Goal: Information Seeking & Learning: Learn about a topic

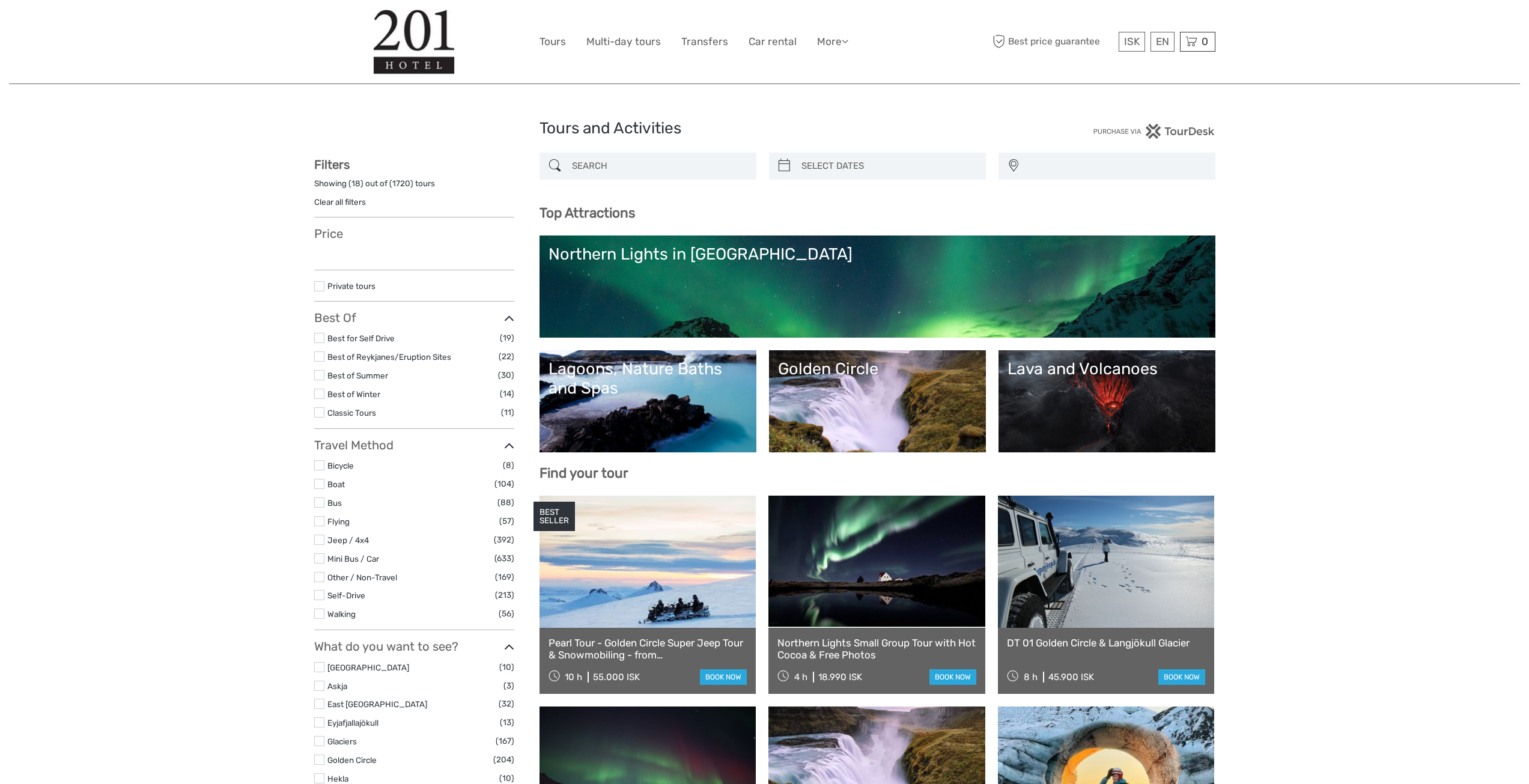
select select
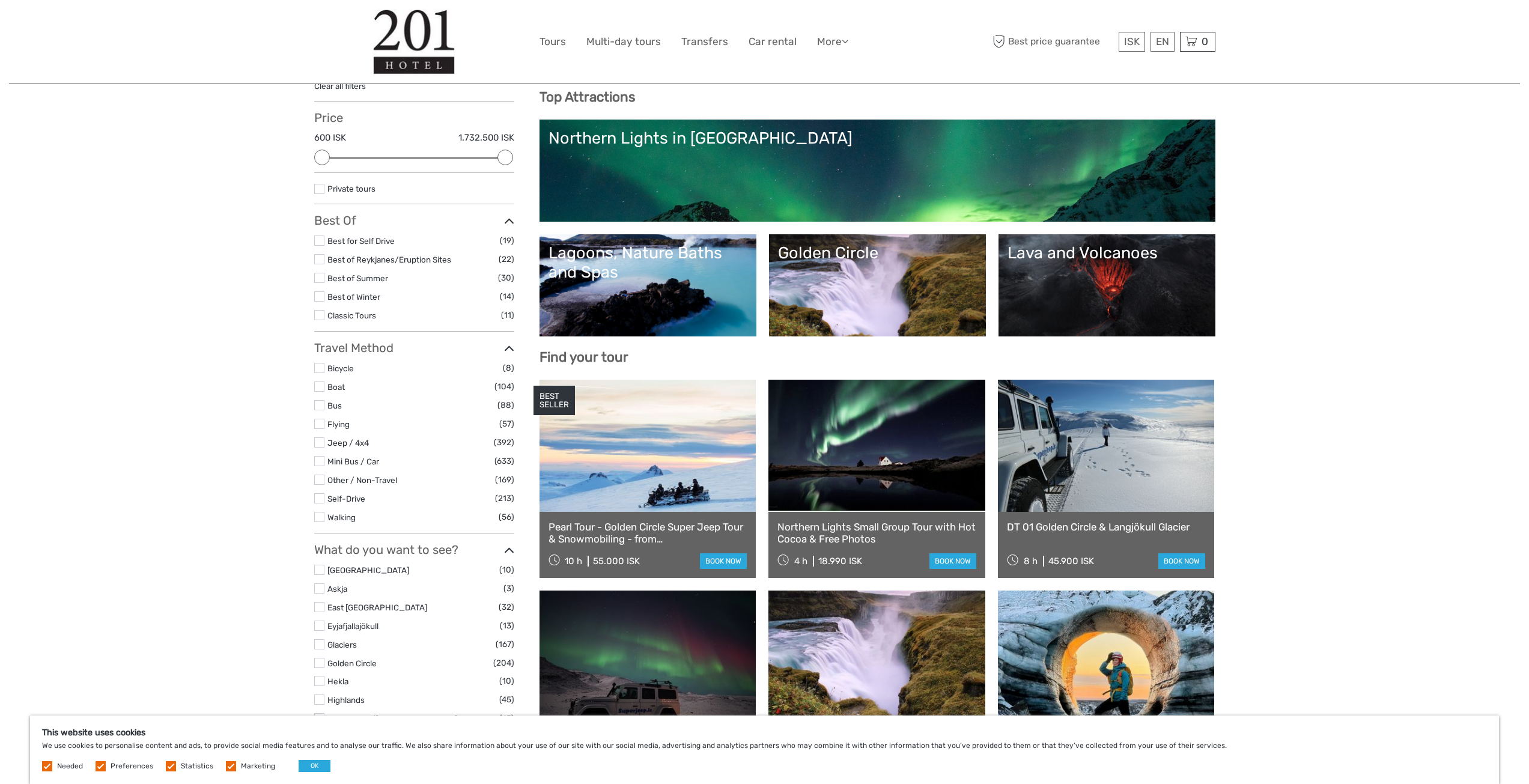
scroll to position [120, 0]
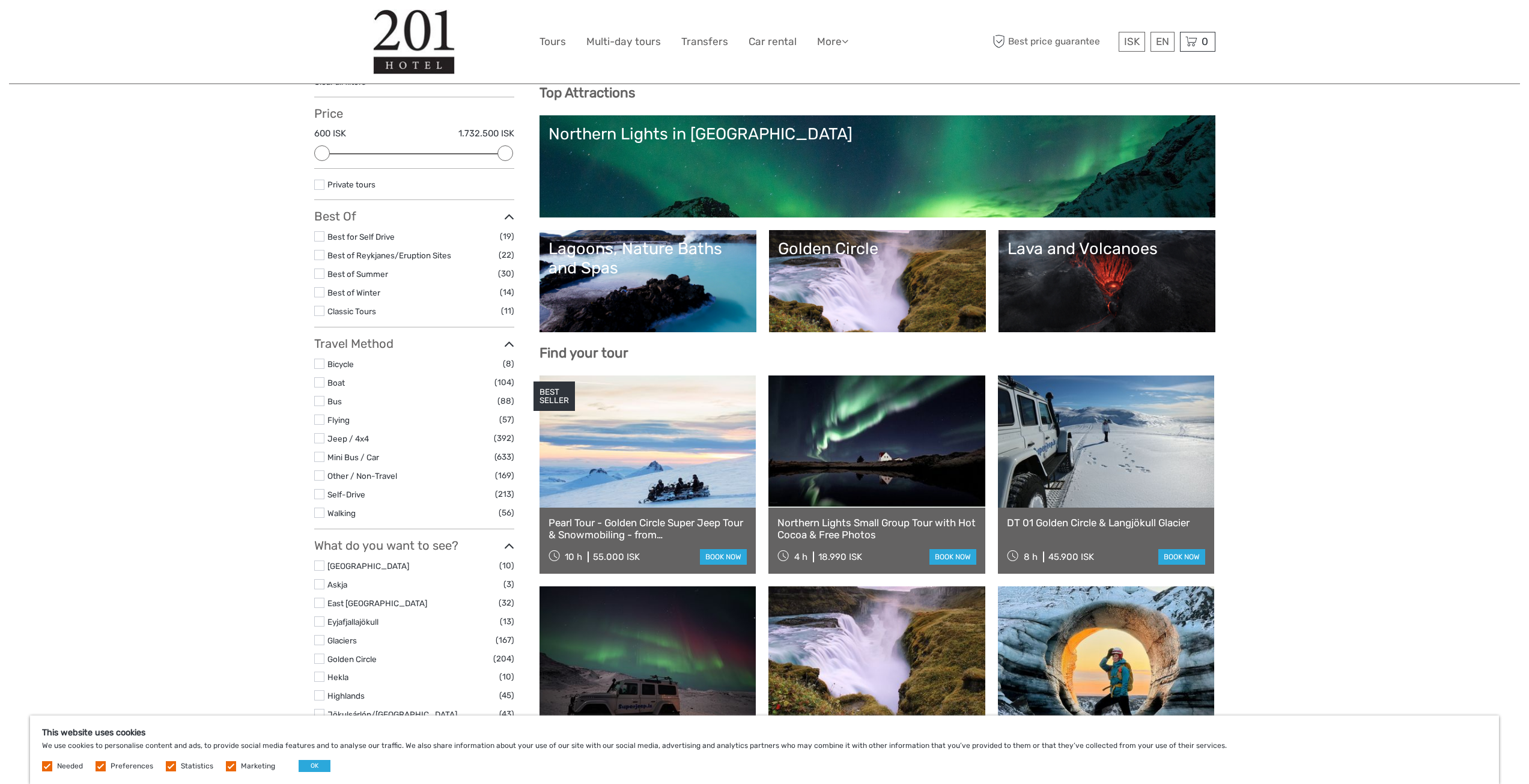
click at [1093, 256] on div "Lava and Volcanoes" at bounding box center [1107, 248] width 199 height 19
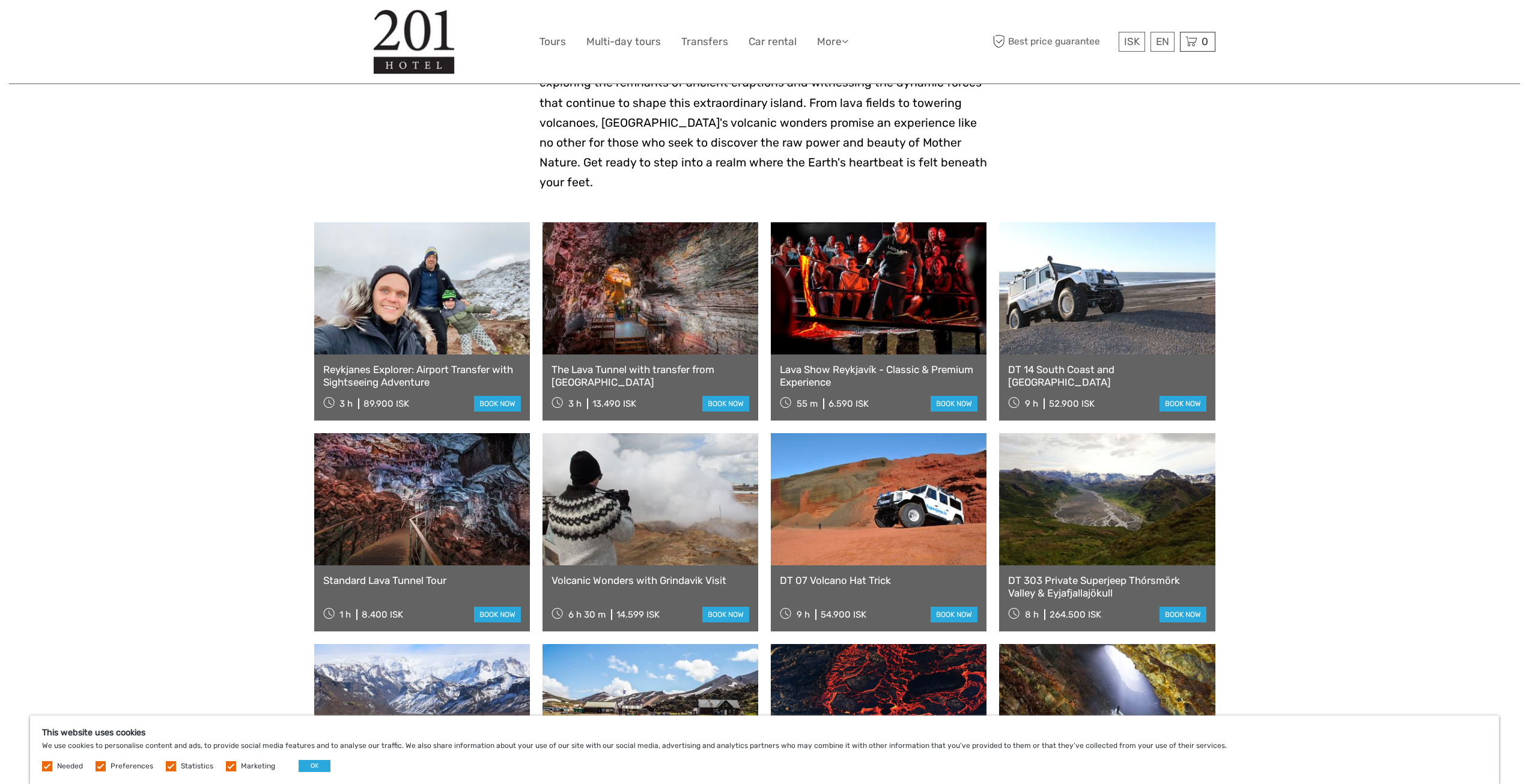
scroll to position [300, 0]
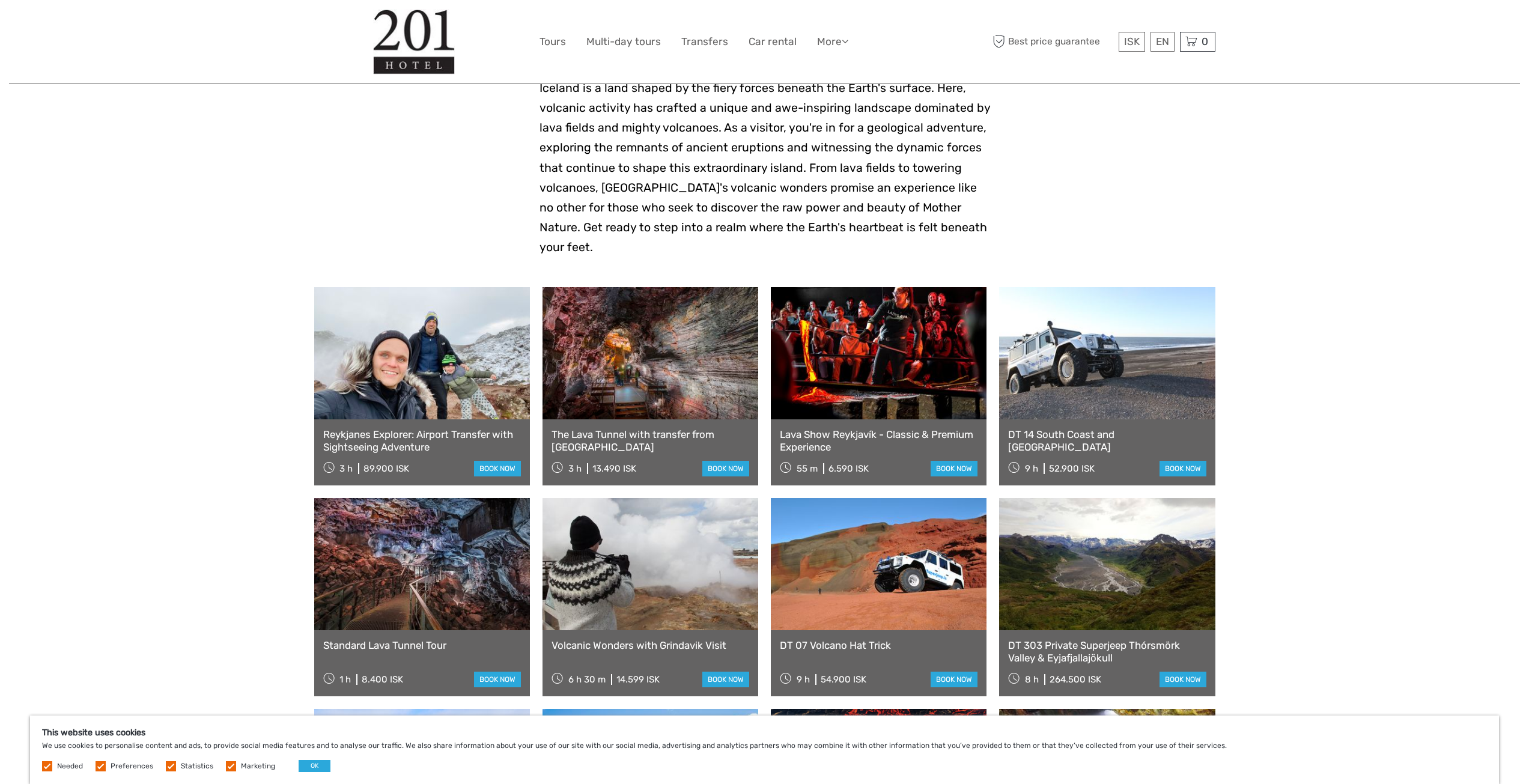
click at [653, 364] on link at bounding box center [651, 353] width 216 height 132
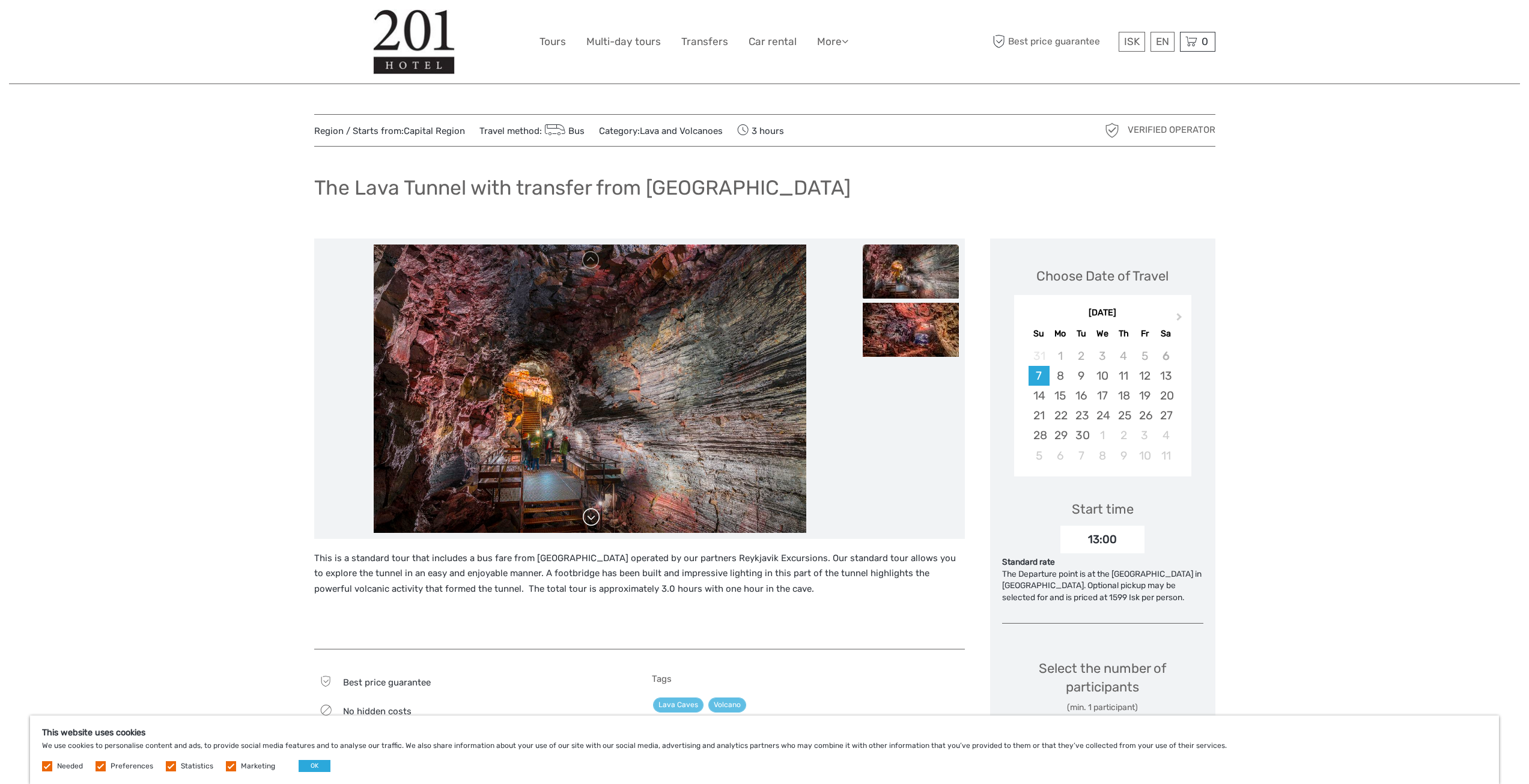
click at [593, 523] on link at bounding box center [590, 517] width 19 height 19
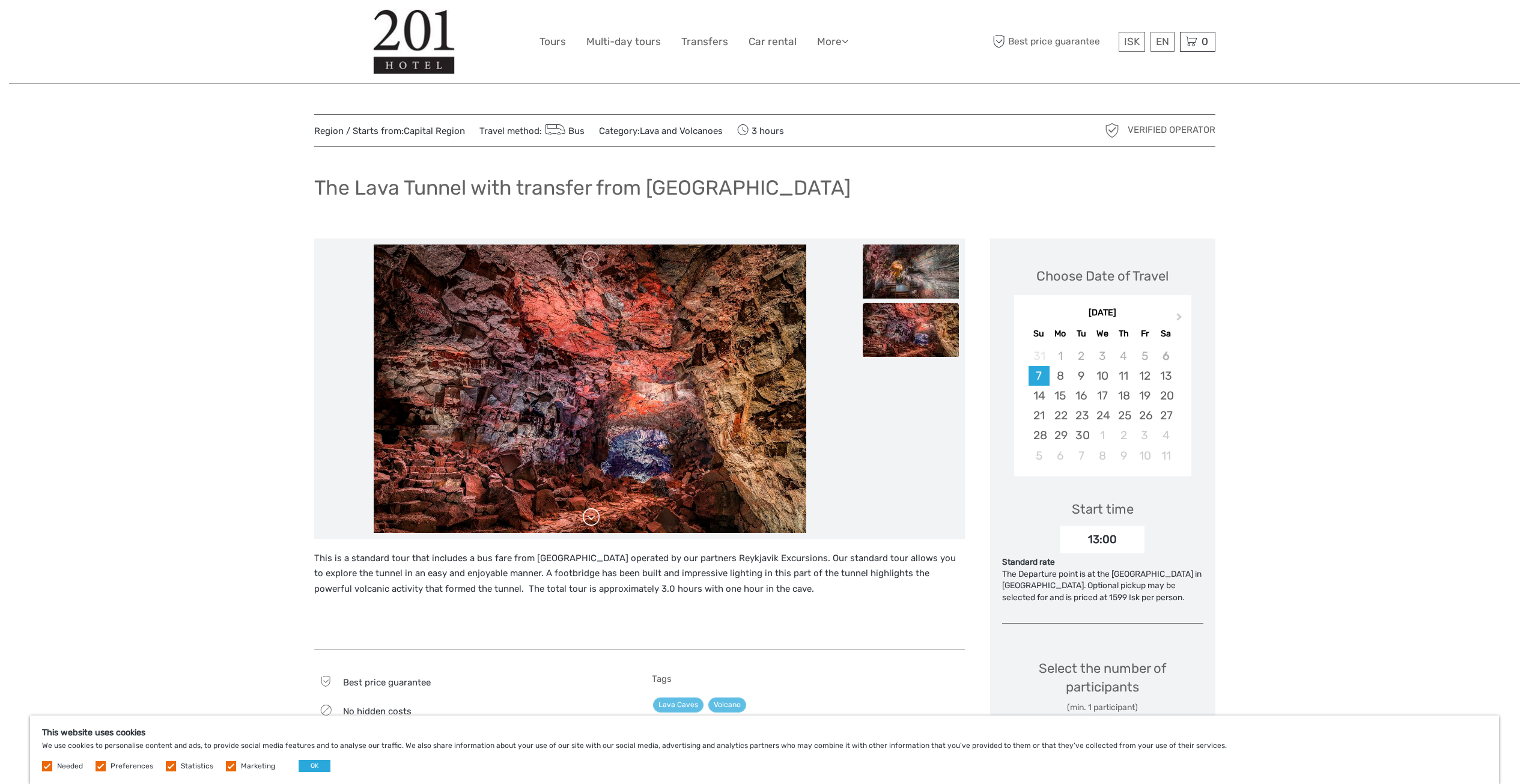
click at [594, 522] on link at bounding box center [590, 517] width 19 height 19
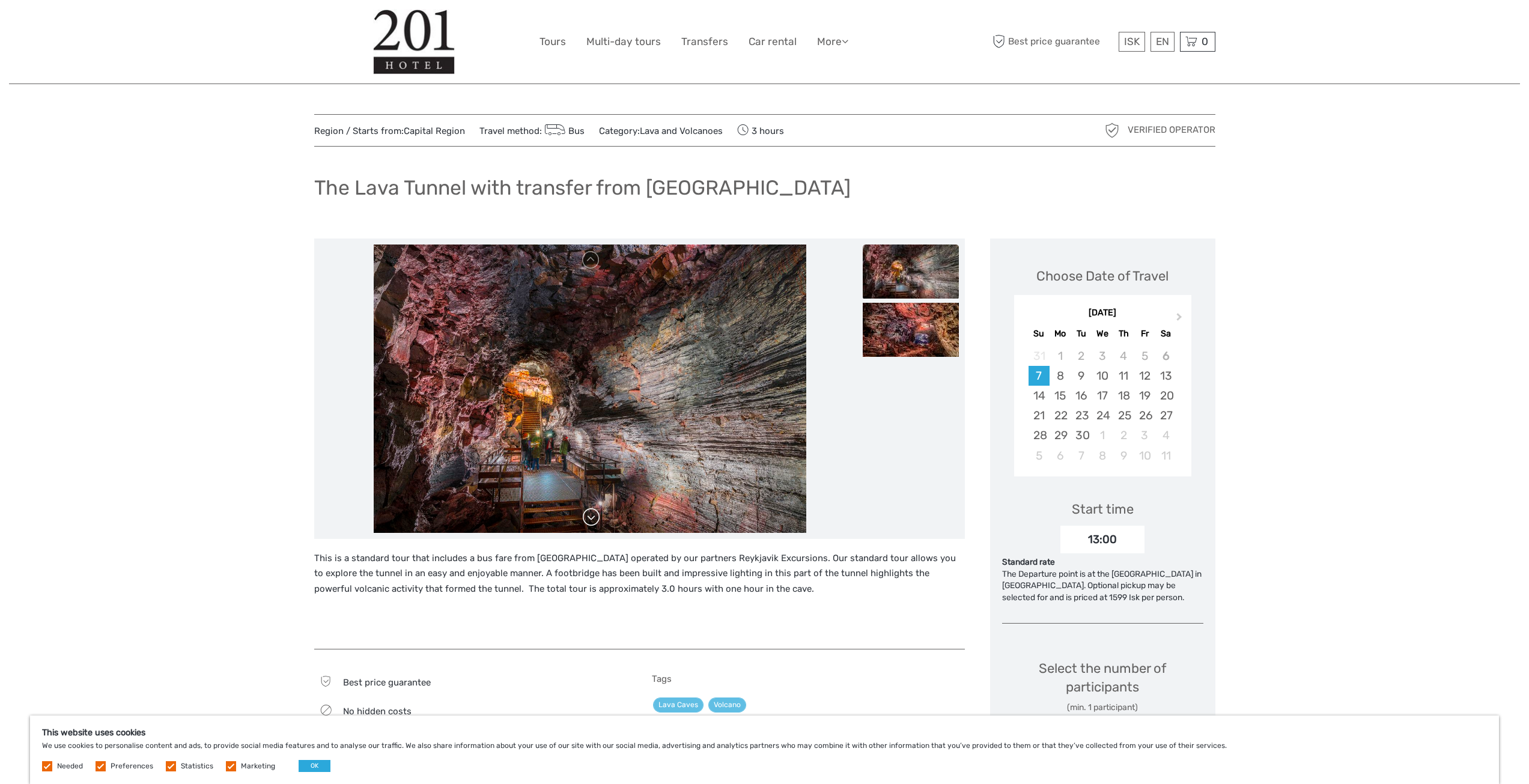
click at [594, 522] on link at bounding box center [590, 517] width 19 height 19
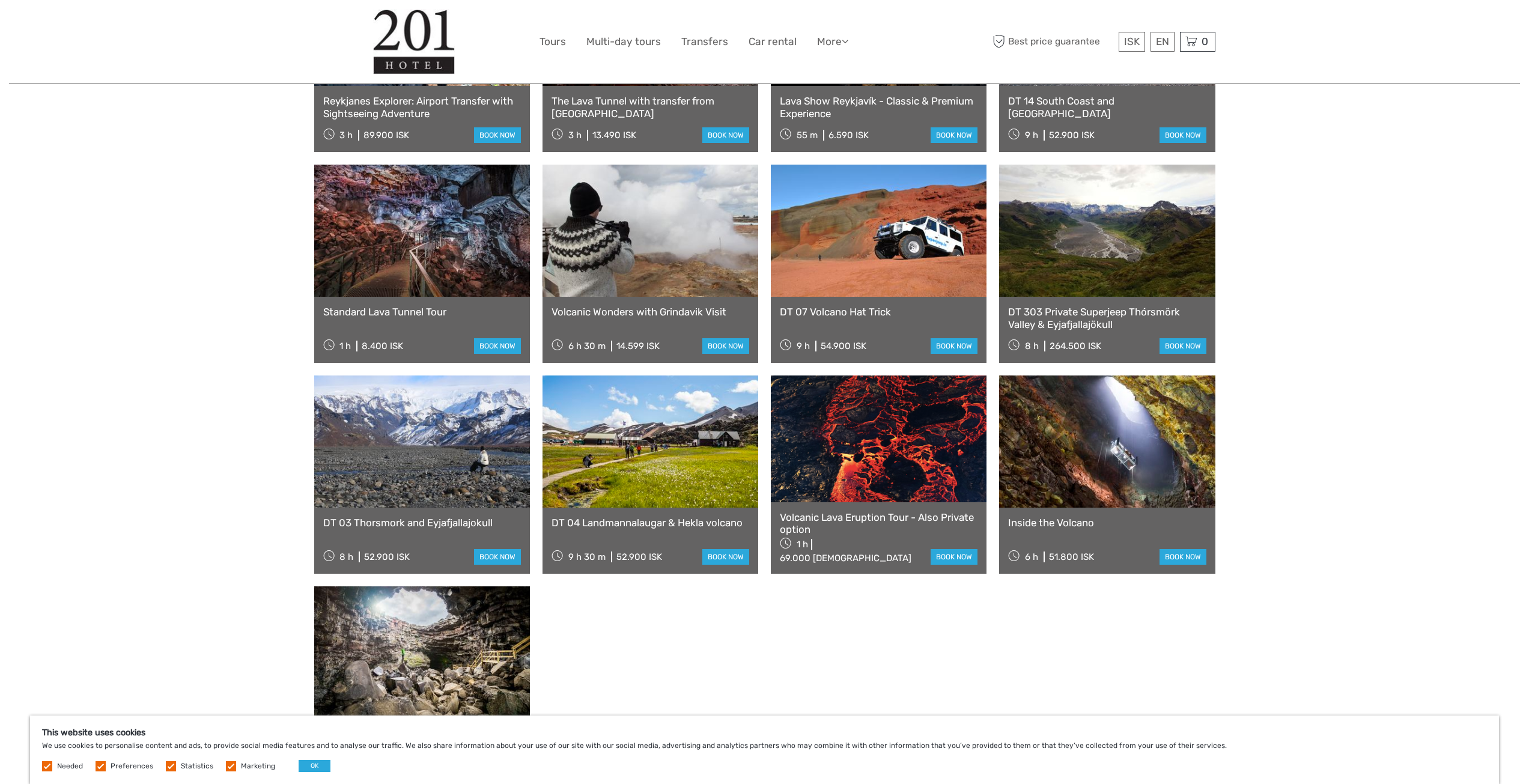
scroll to position [661, 0]
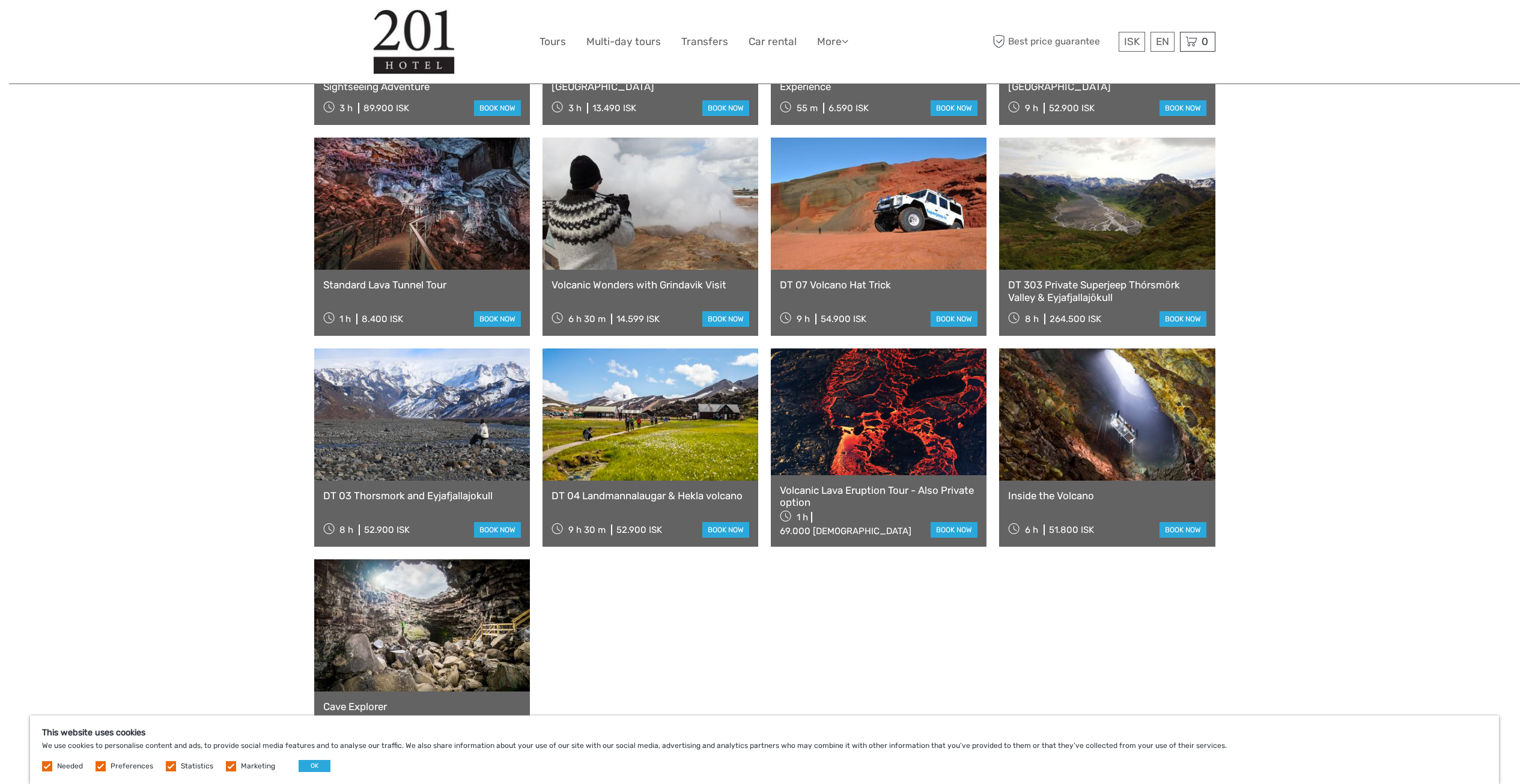
click at [1135, 397] on link at bounding box center [1107, 415] width 216 height 132
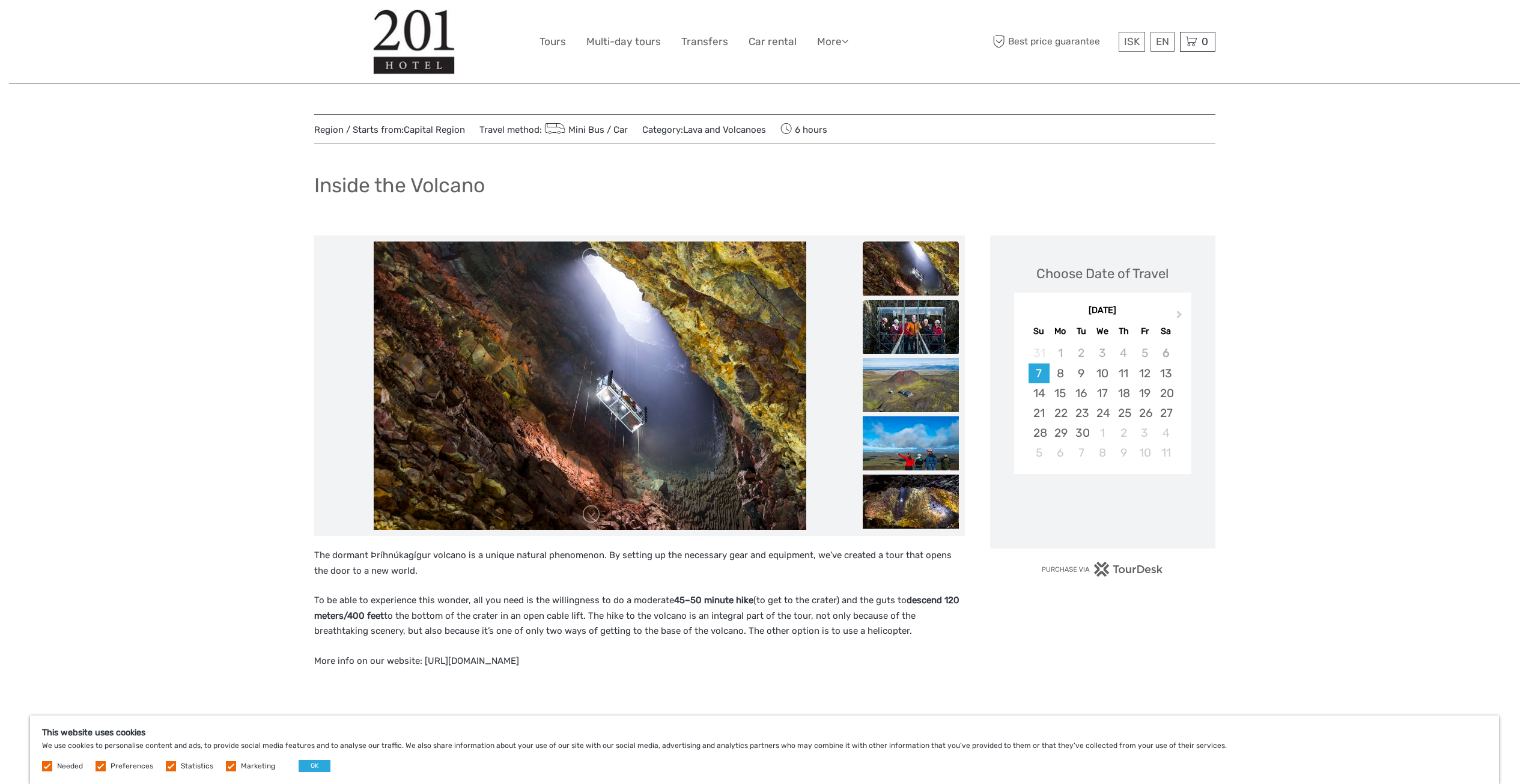
click at [925, 312] on img at bounding box center [910, 327] width 97 height 54
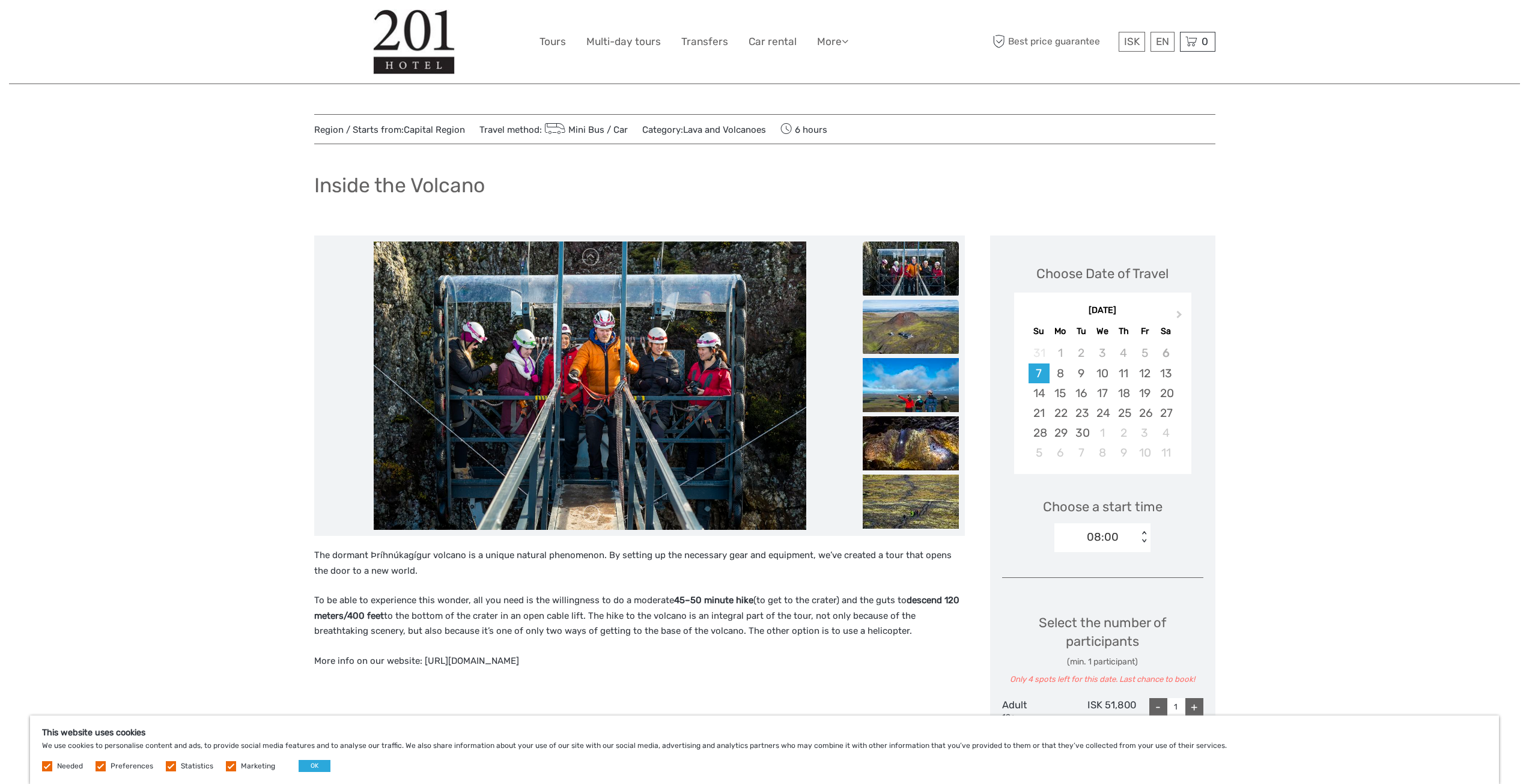
click at [928, 328] on img at bounding box center [910, 327] width 97 height 54
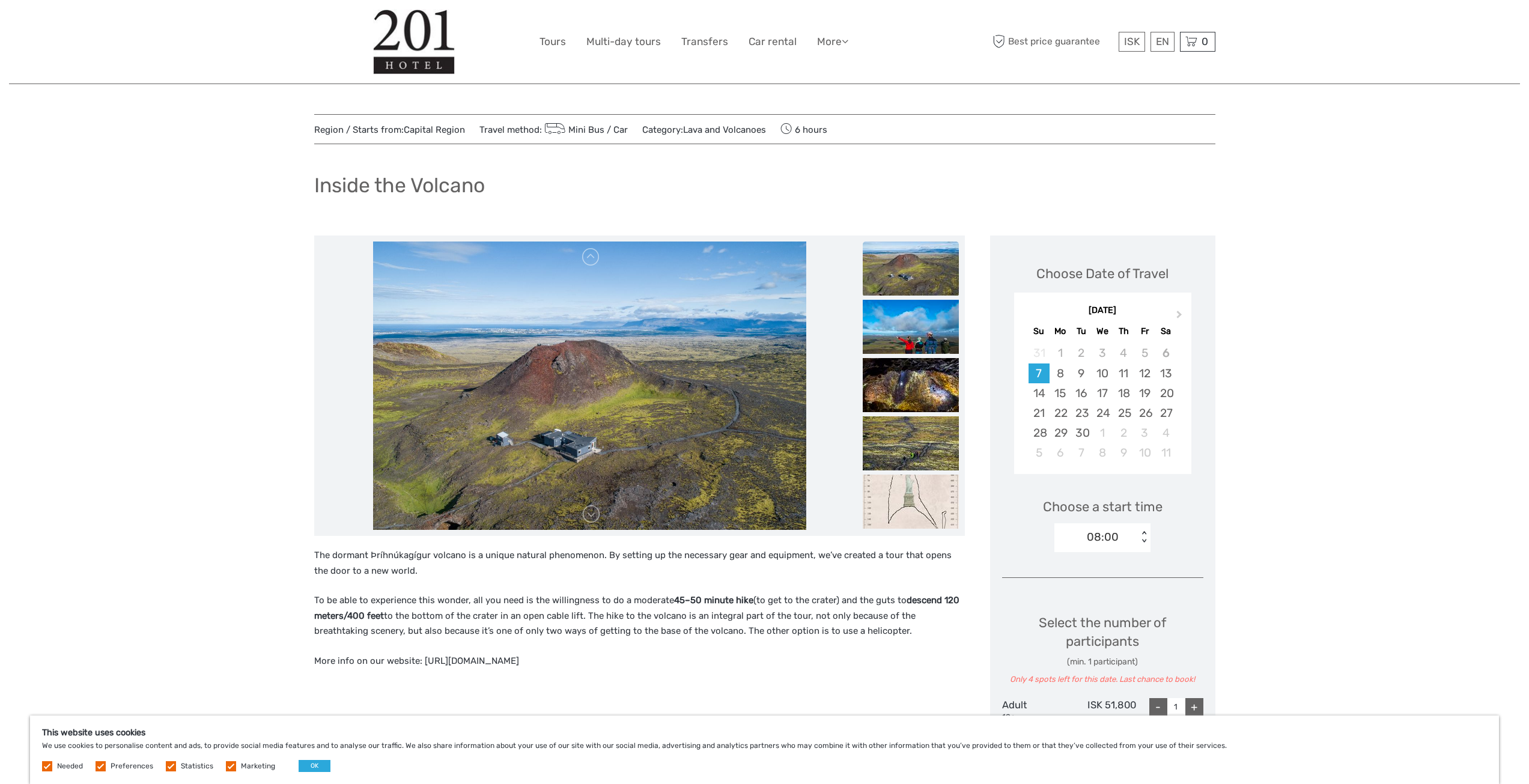
click at [928, 328] on img at bounding box center [910, 327] width 97 height 54
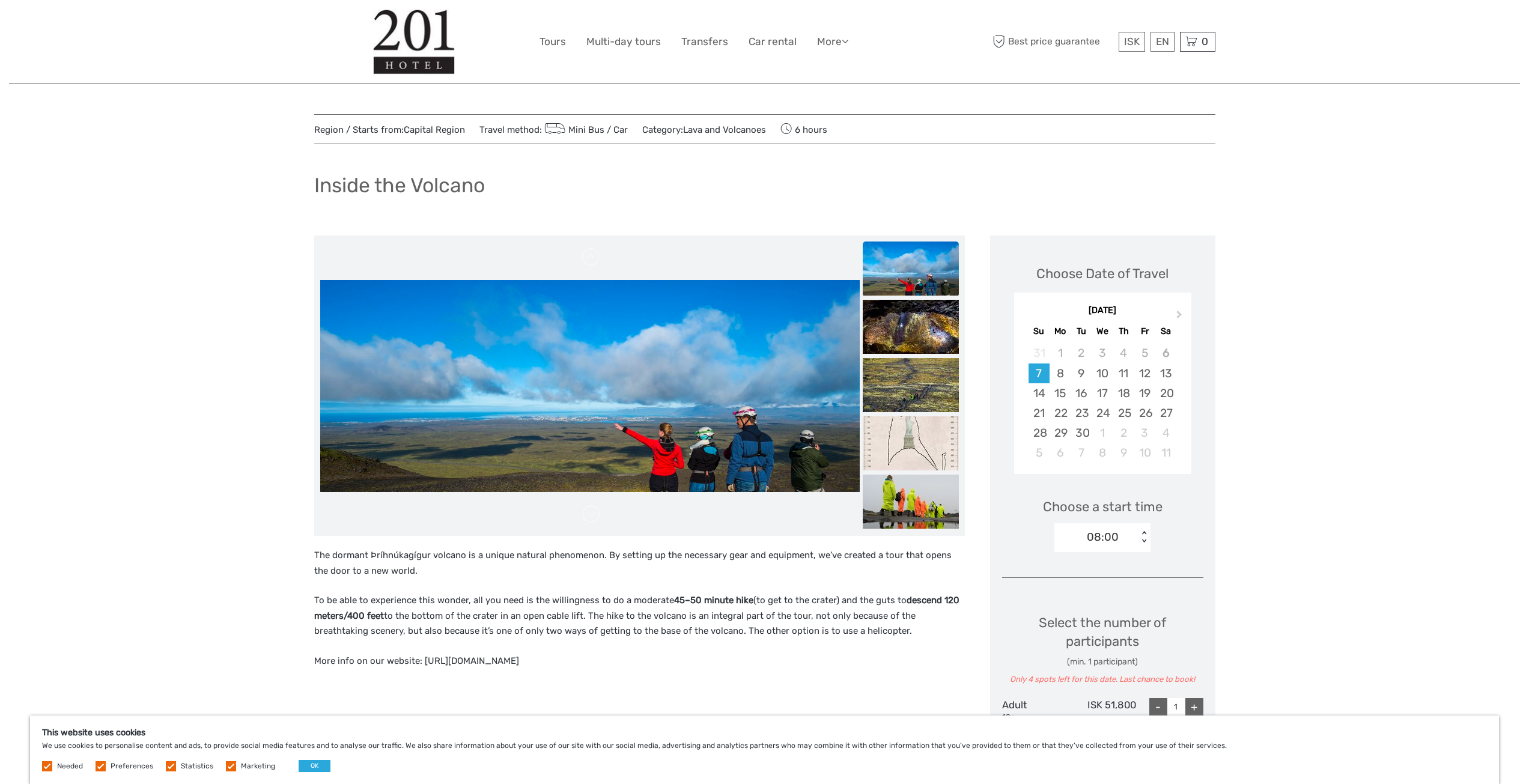
click at [928, 328] on img at bounding box center [910, 327] width 97 height 54
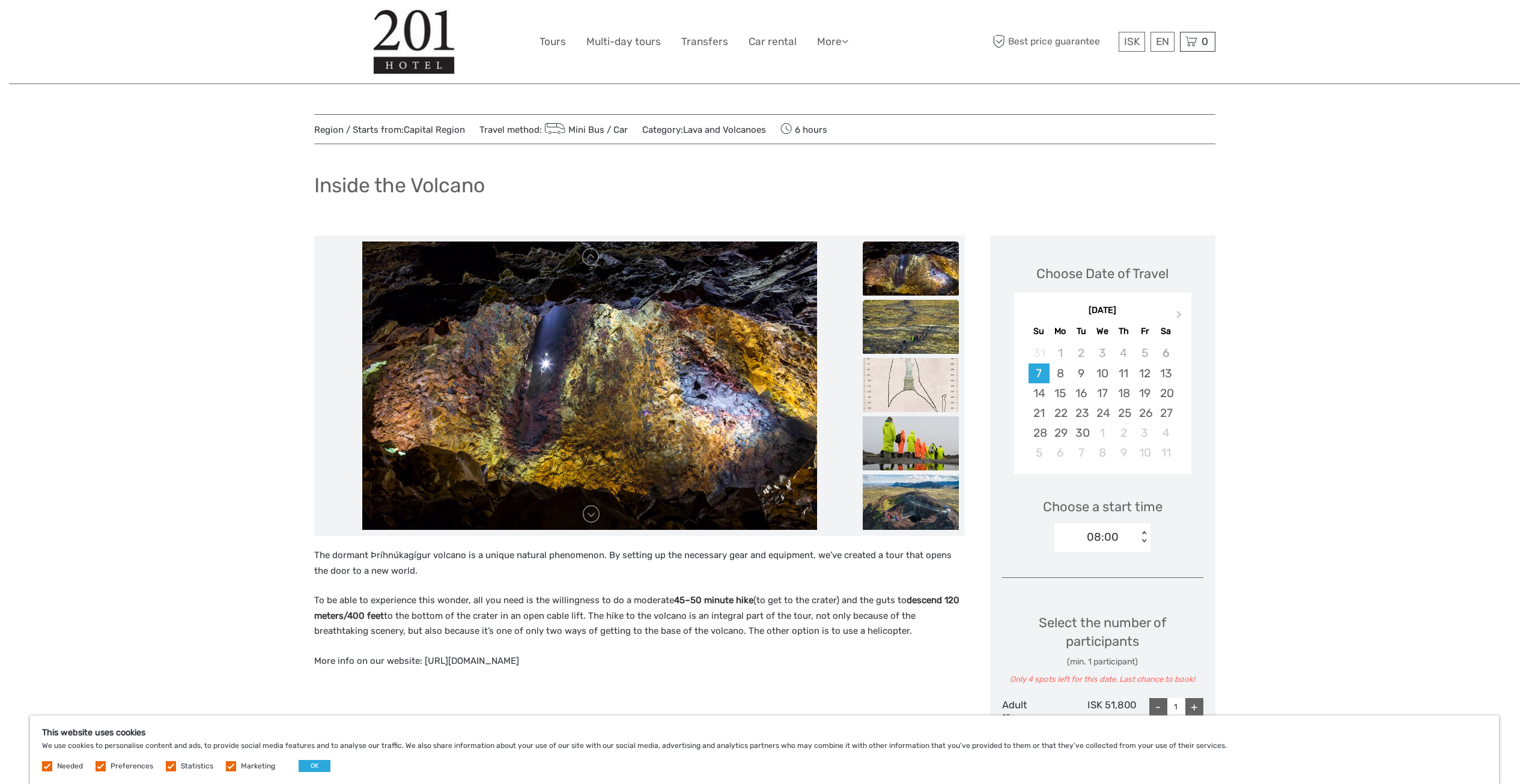
click at [923, 331] on img at bounding box center [910, 327] width 97 height 54
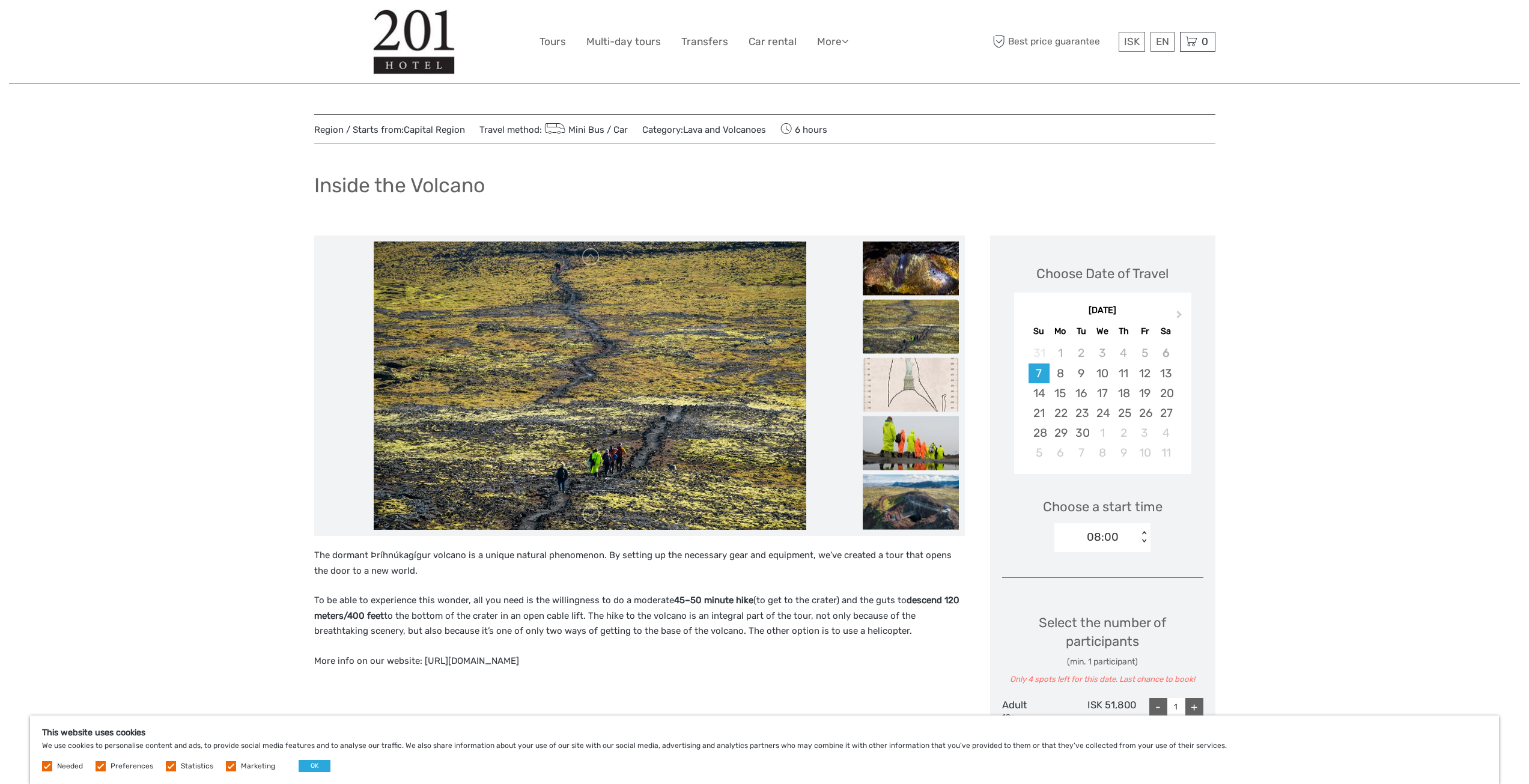
click at [904, 373] on img at bounding box center [910, 384] width 97 height 54
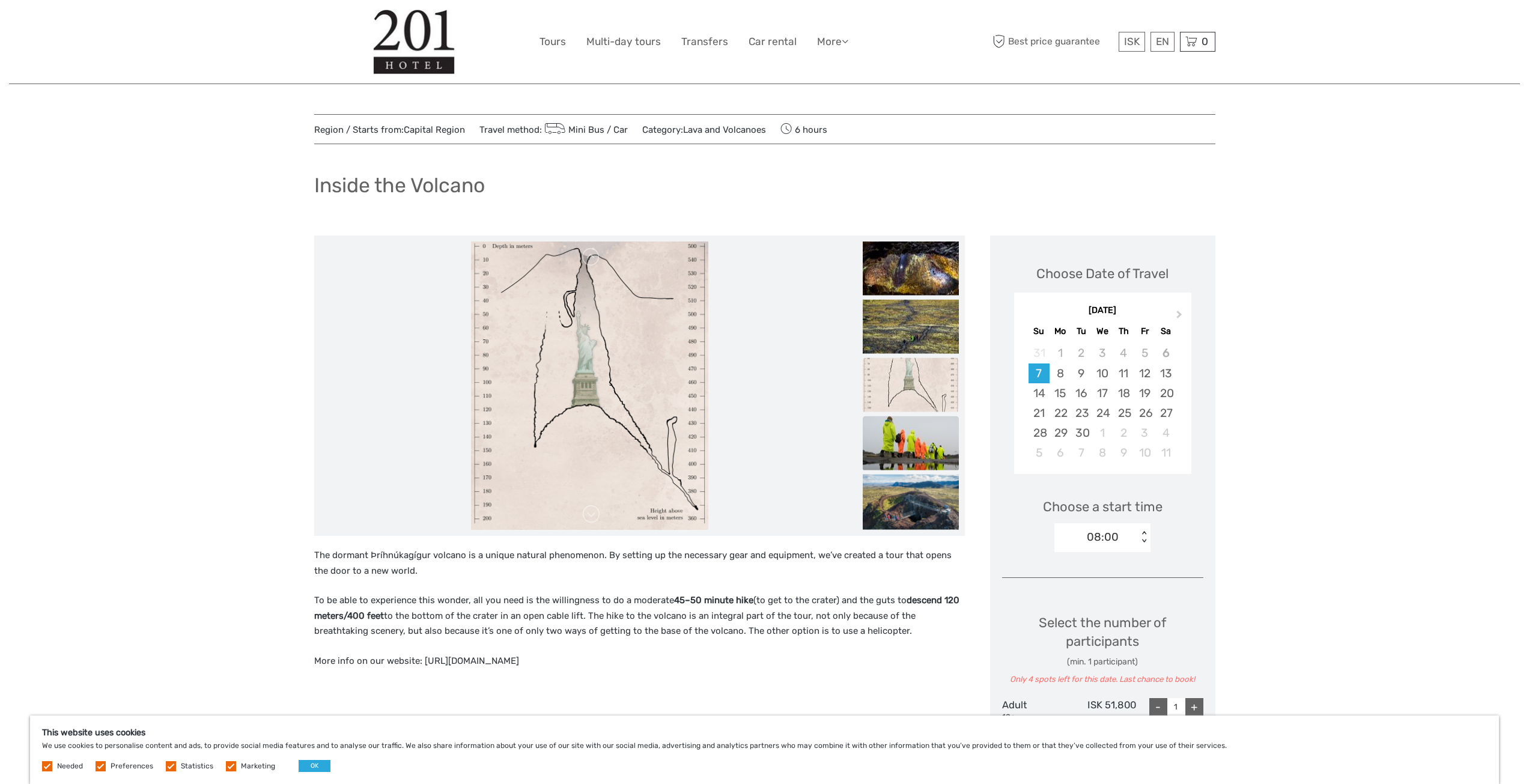
click at [909, 436] on img at bounding box center [910, 443] width 97 height 54
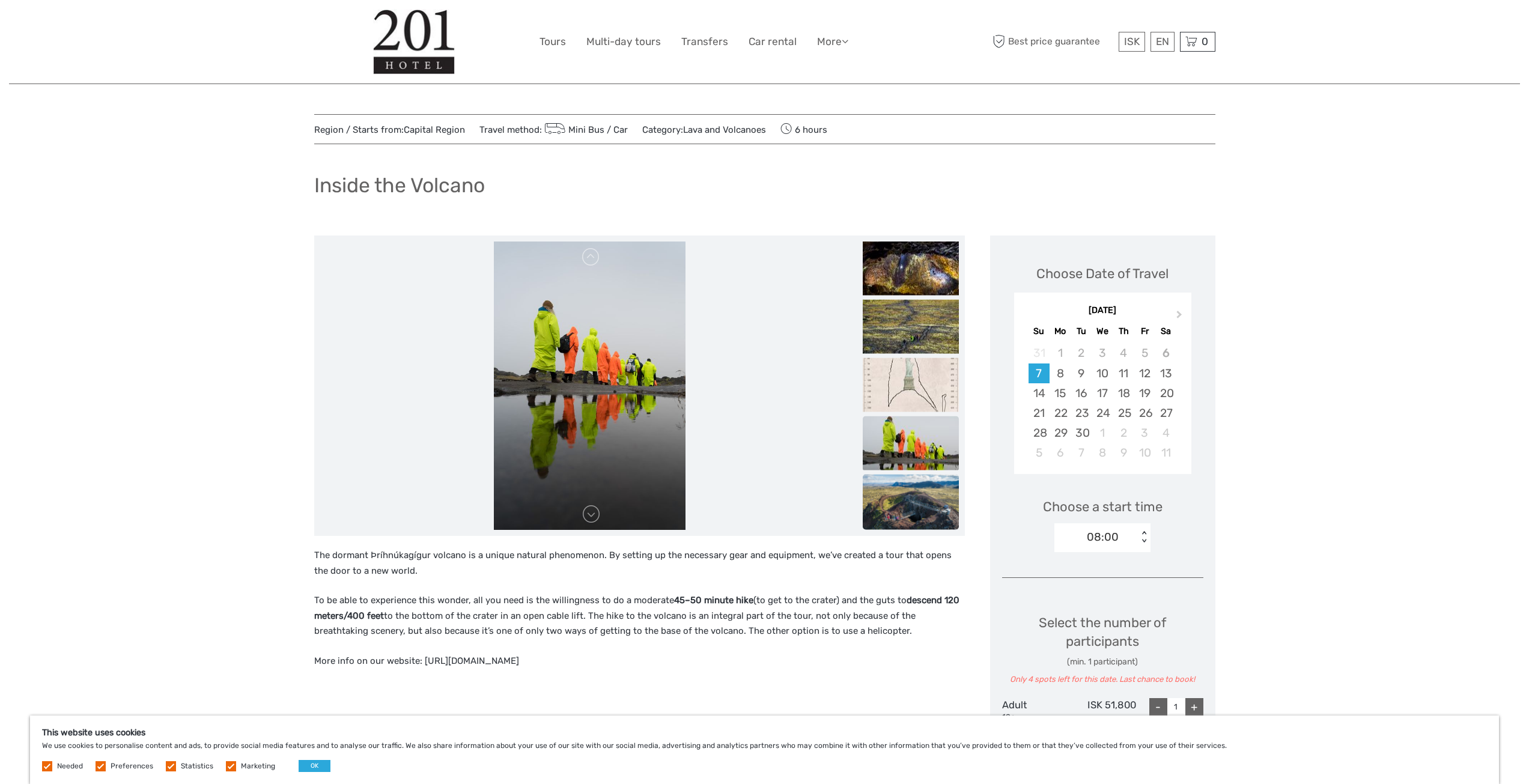
click at [898, 492] on img at bounding box center [910, 507] width 97 height 65
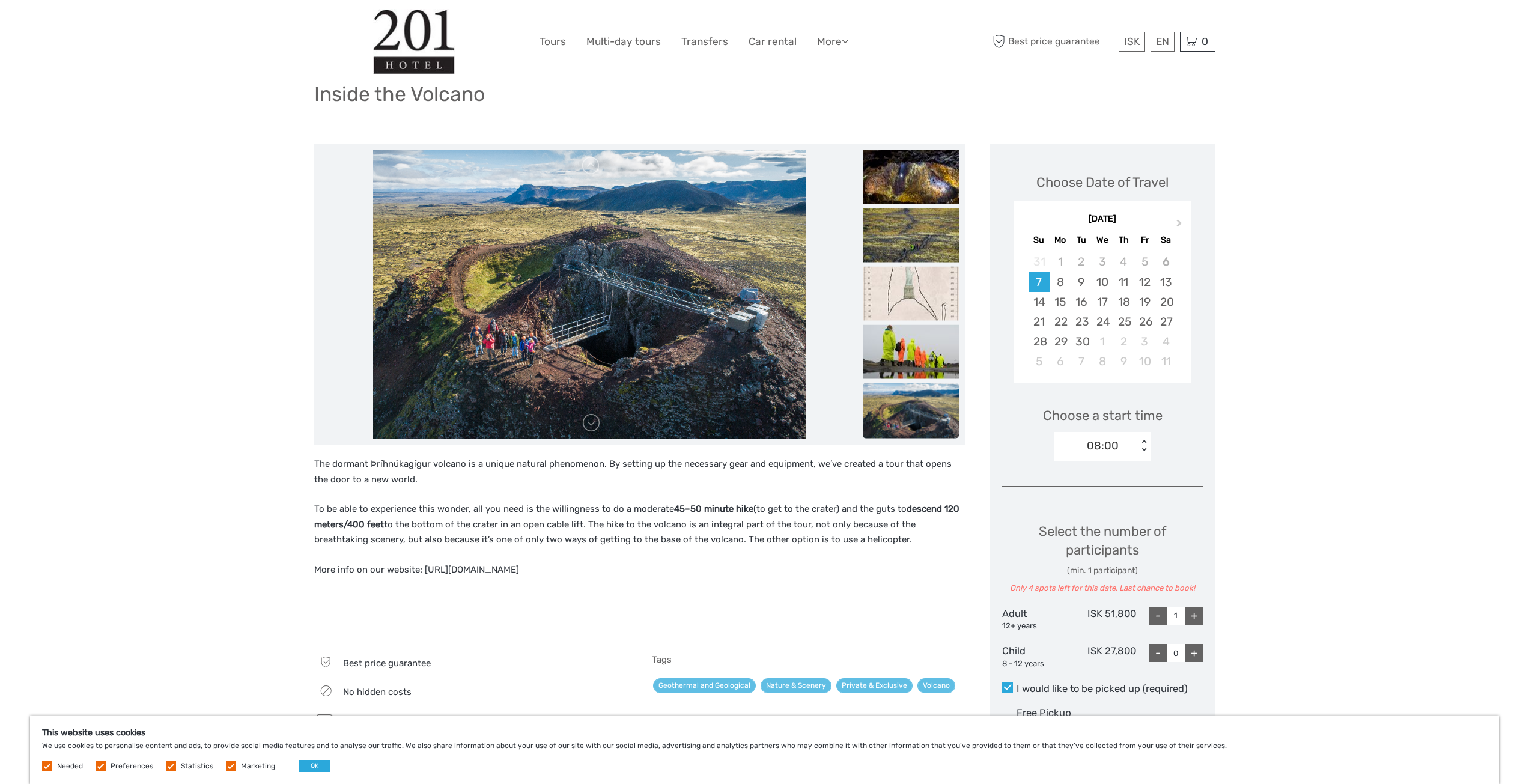
scroll to position [120, 0]
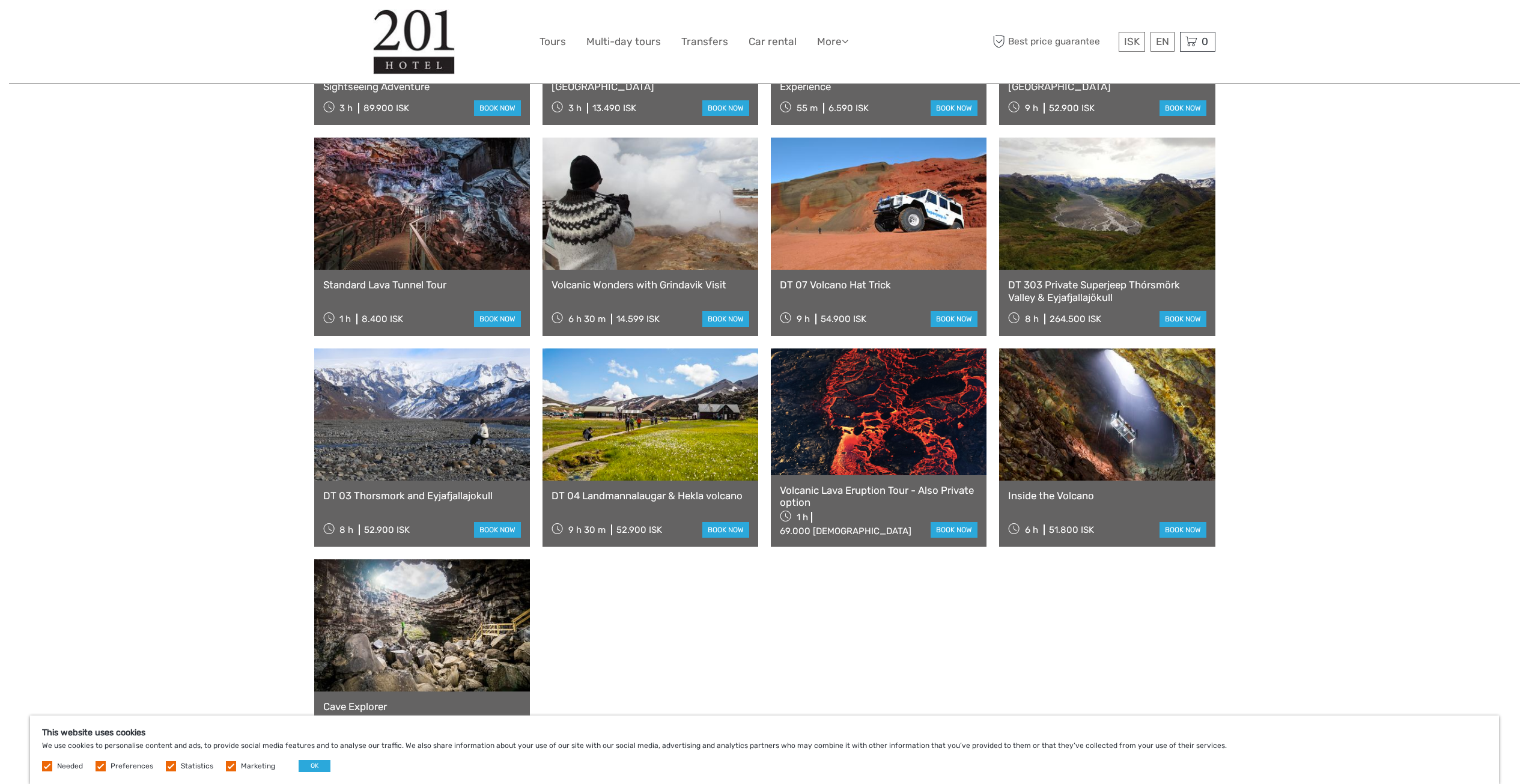
click at [842, 372] on link at bounding box center [878, 412] width 216 height 126
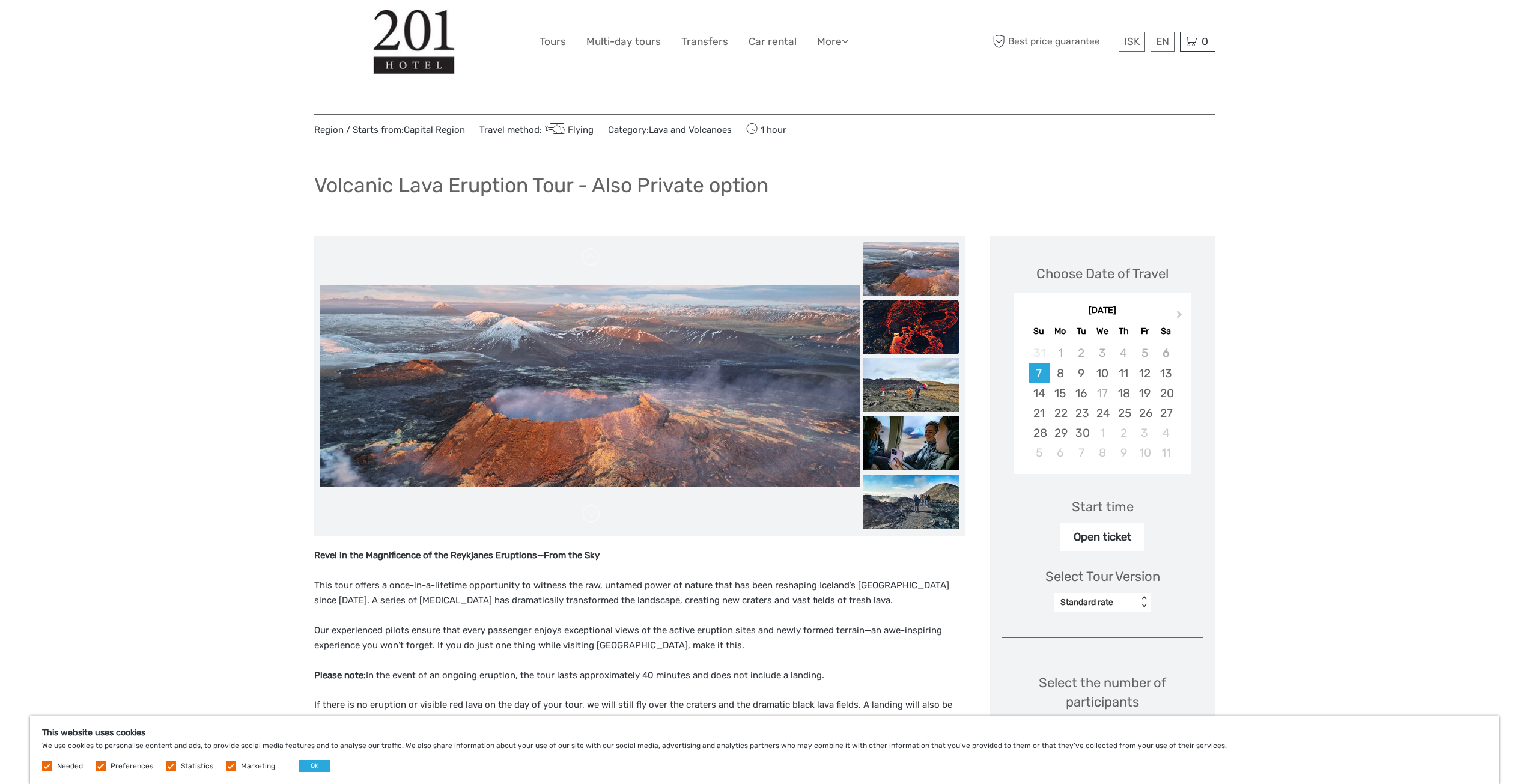
click at [935, 327] on img at bounding box center [910, 327] width 97 height 54
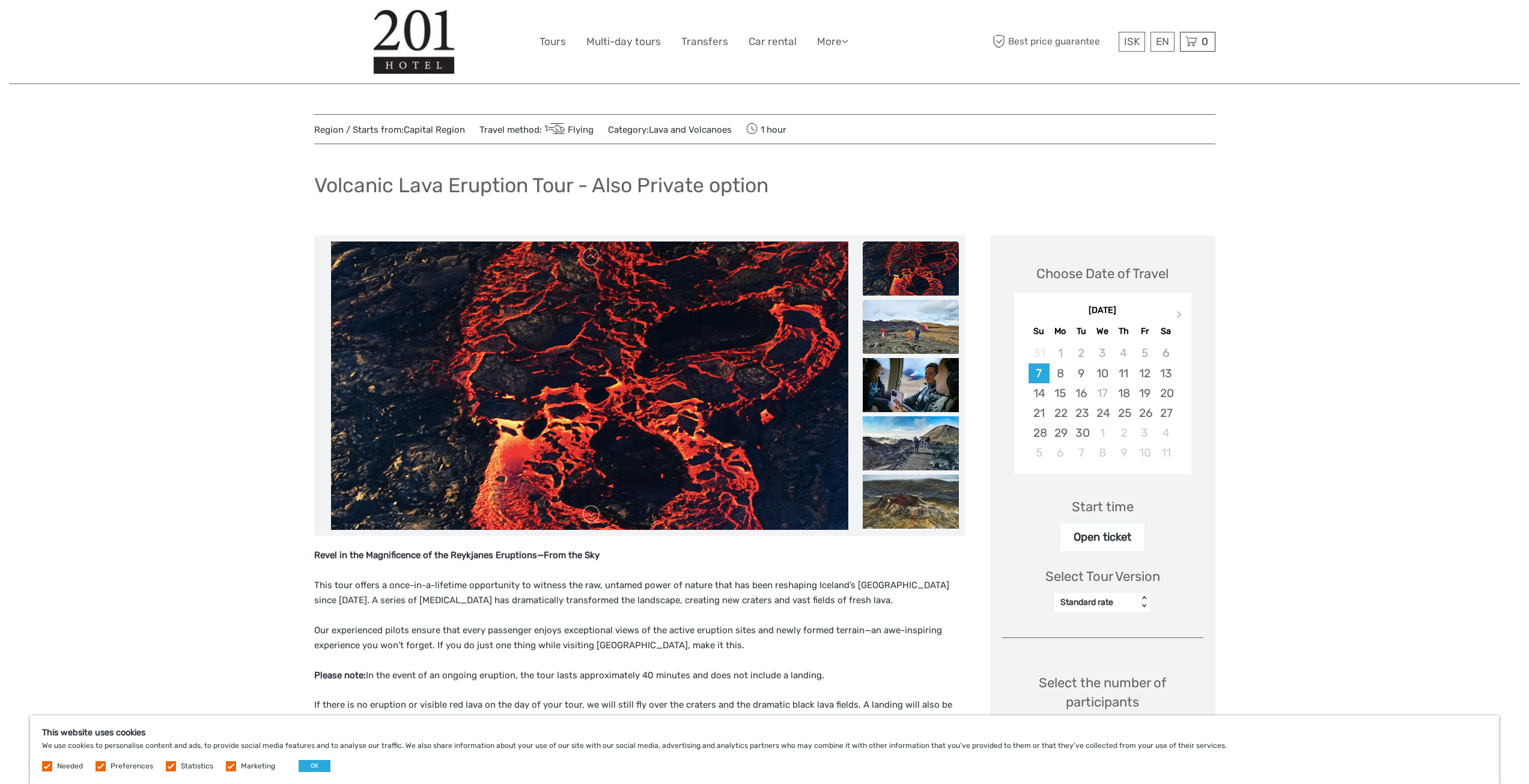
click at [926, 337] on img at bounding box center [910, 327] width 97 height 54
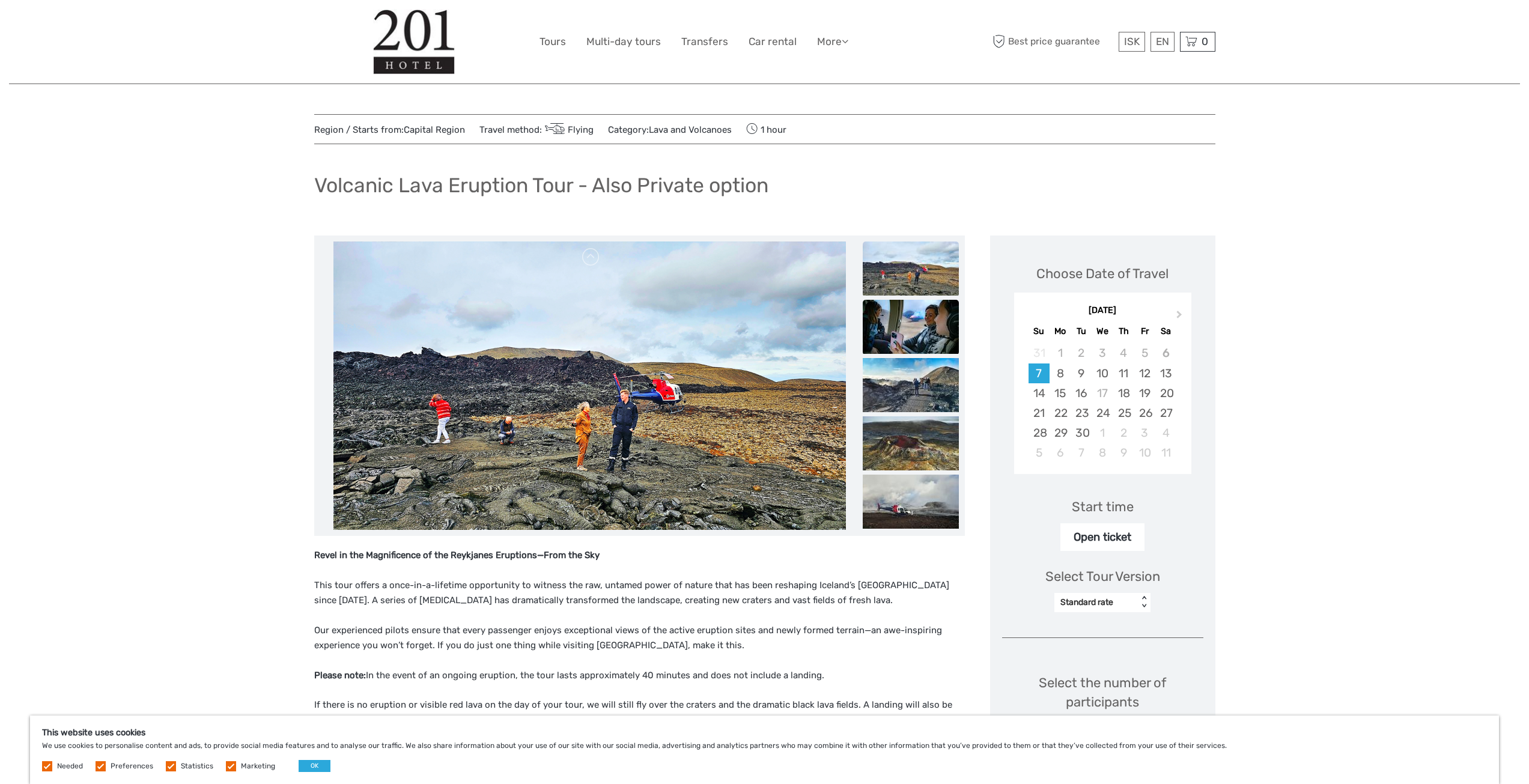
click at [921, 326] on img at bounding box center [910, 327] width 97 height 54
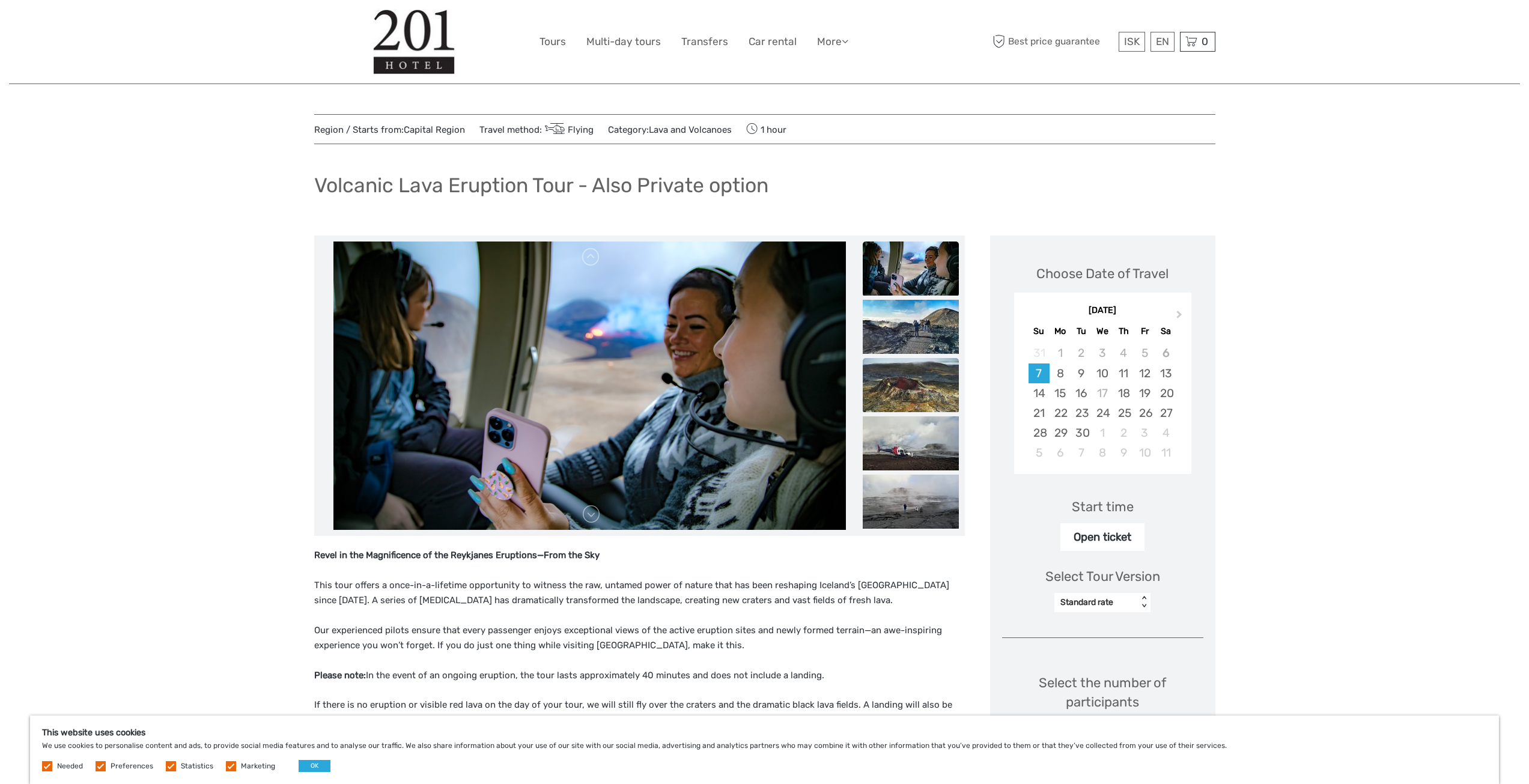
click at [908, 365] on img at bounding box center [910, 384] width 97 height 54
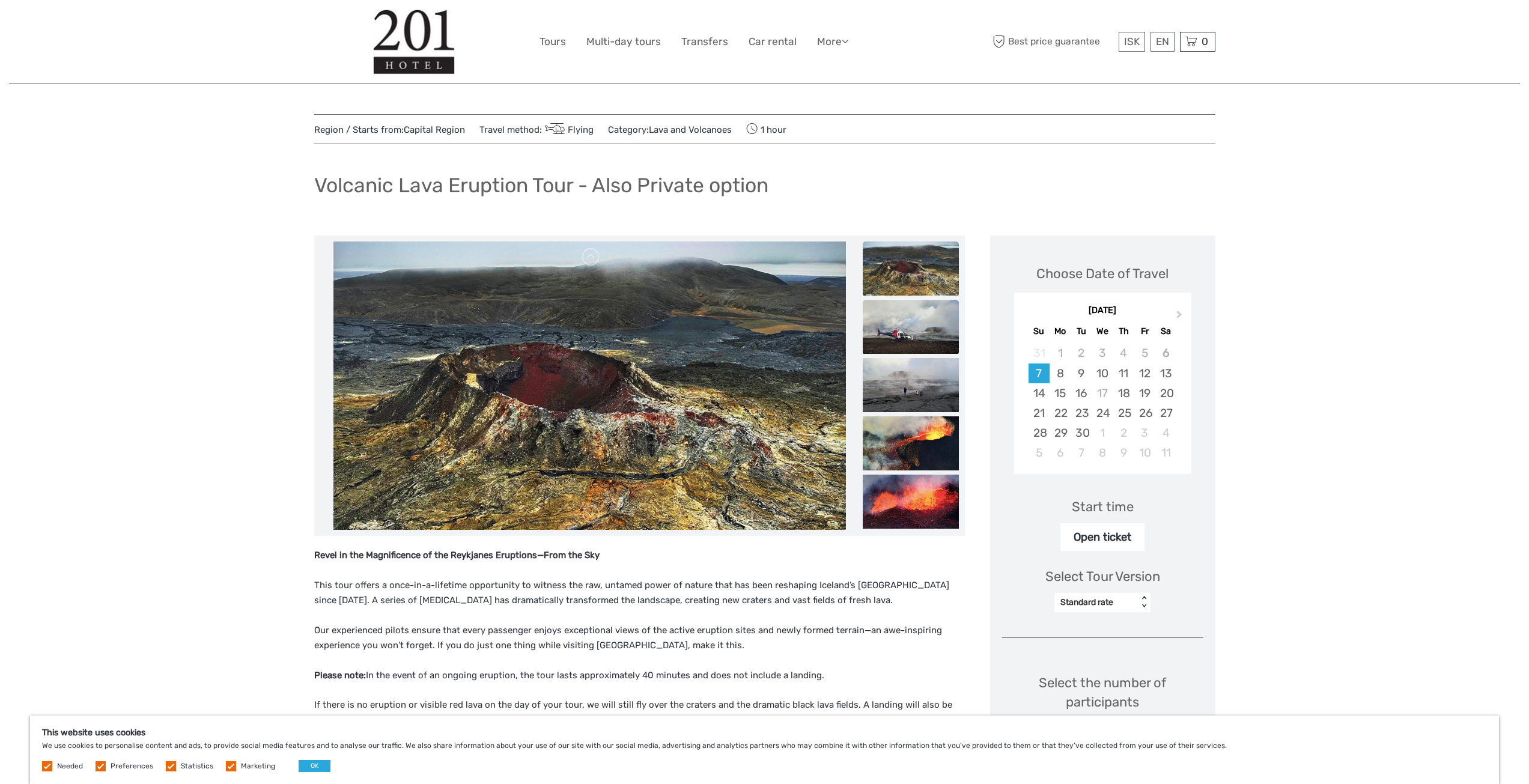
click at [916, 338] on img at bounding box center [910, 327] width 97 height 54
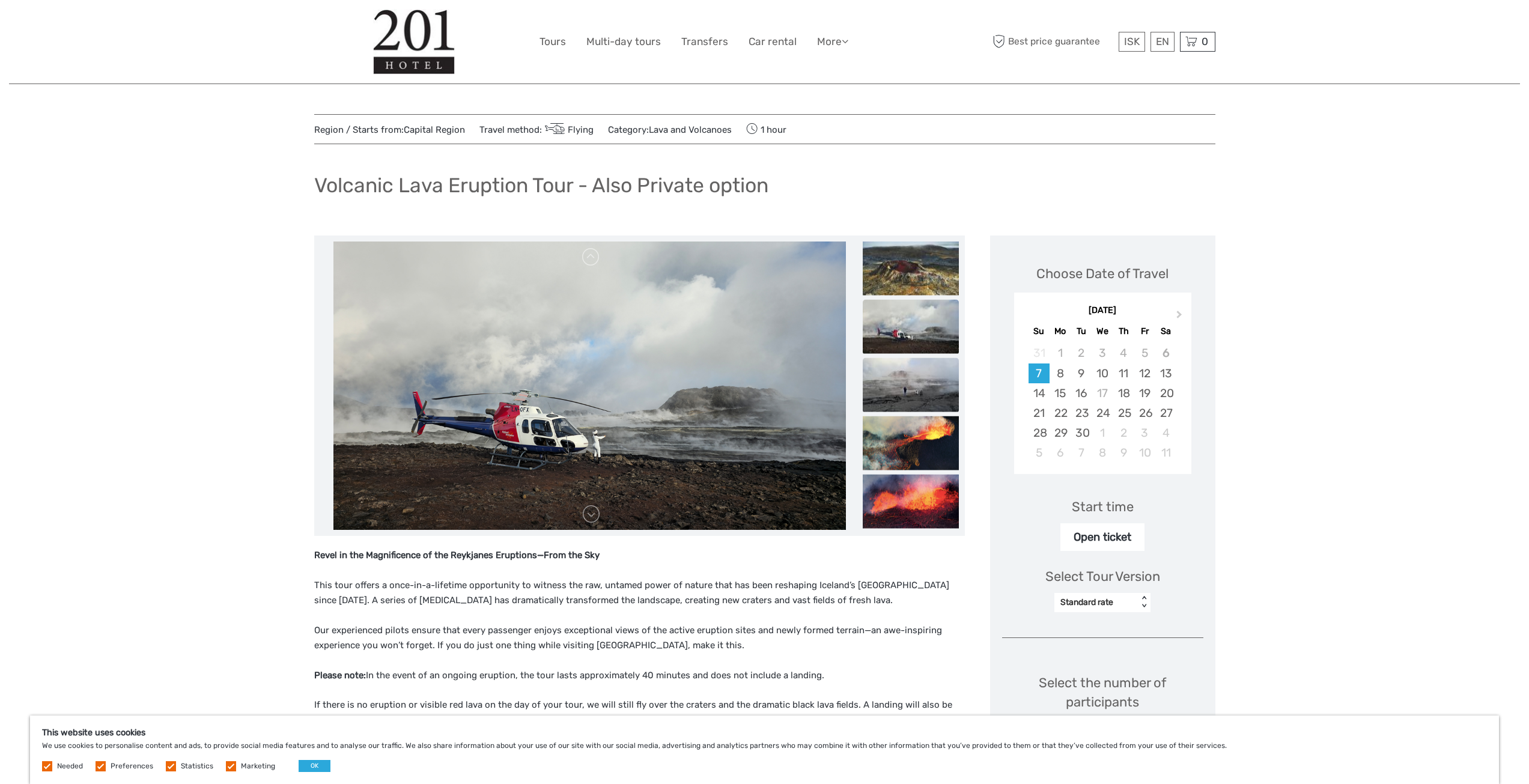
click at [914, 365] on img at bounding box center [910, 384] width 97 height 54
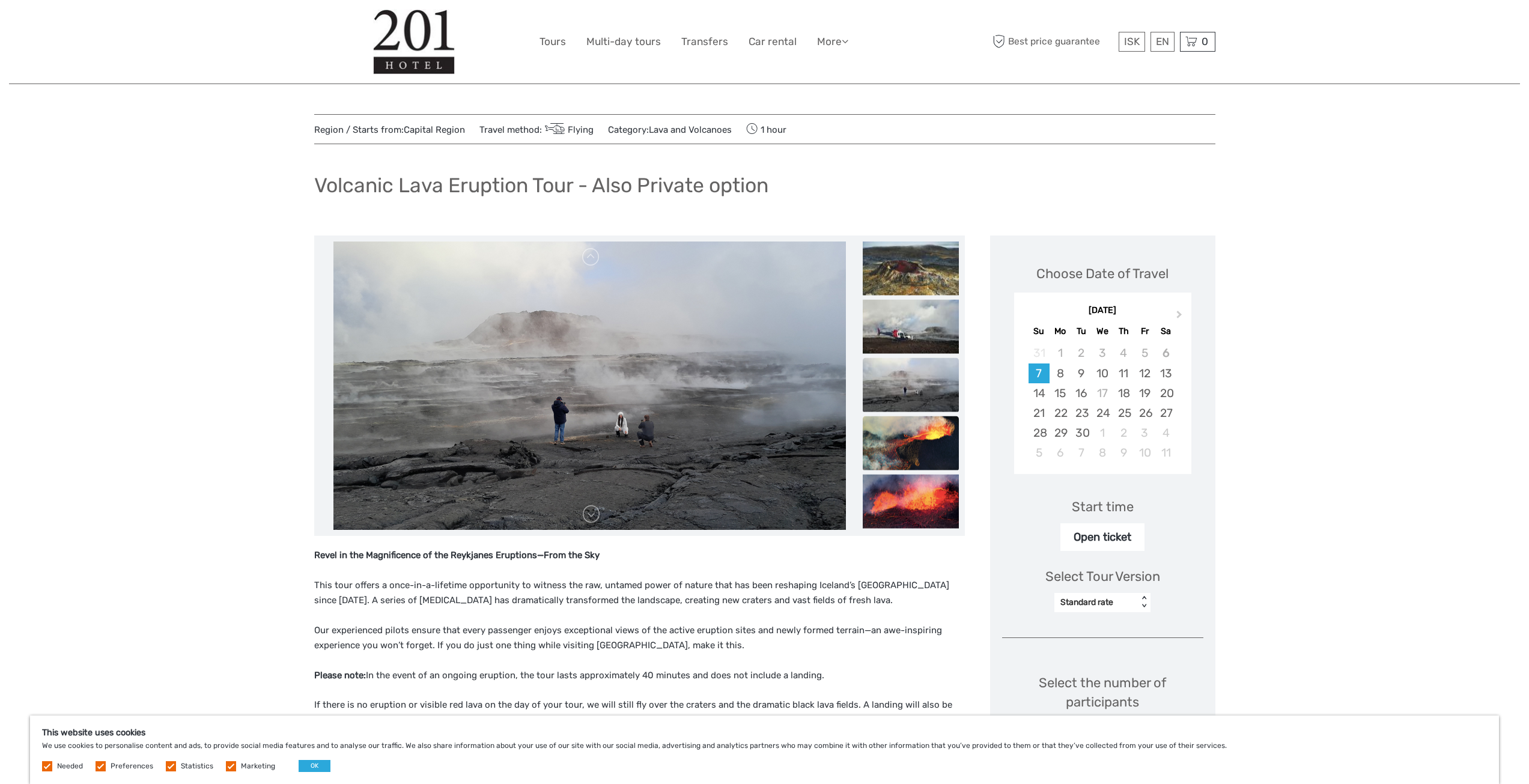
click at [907, 430] on img at bounding box center [910, 443] width 97 height 54
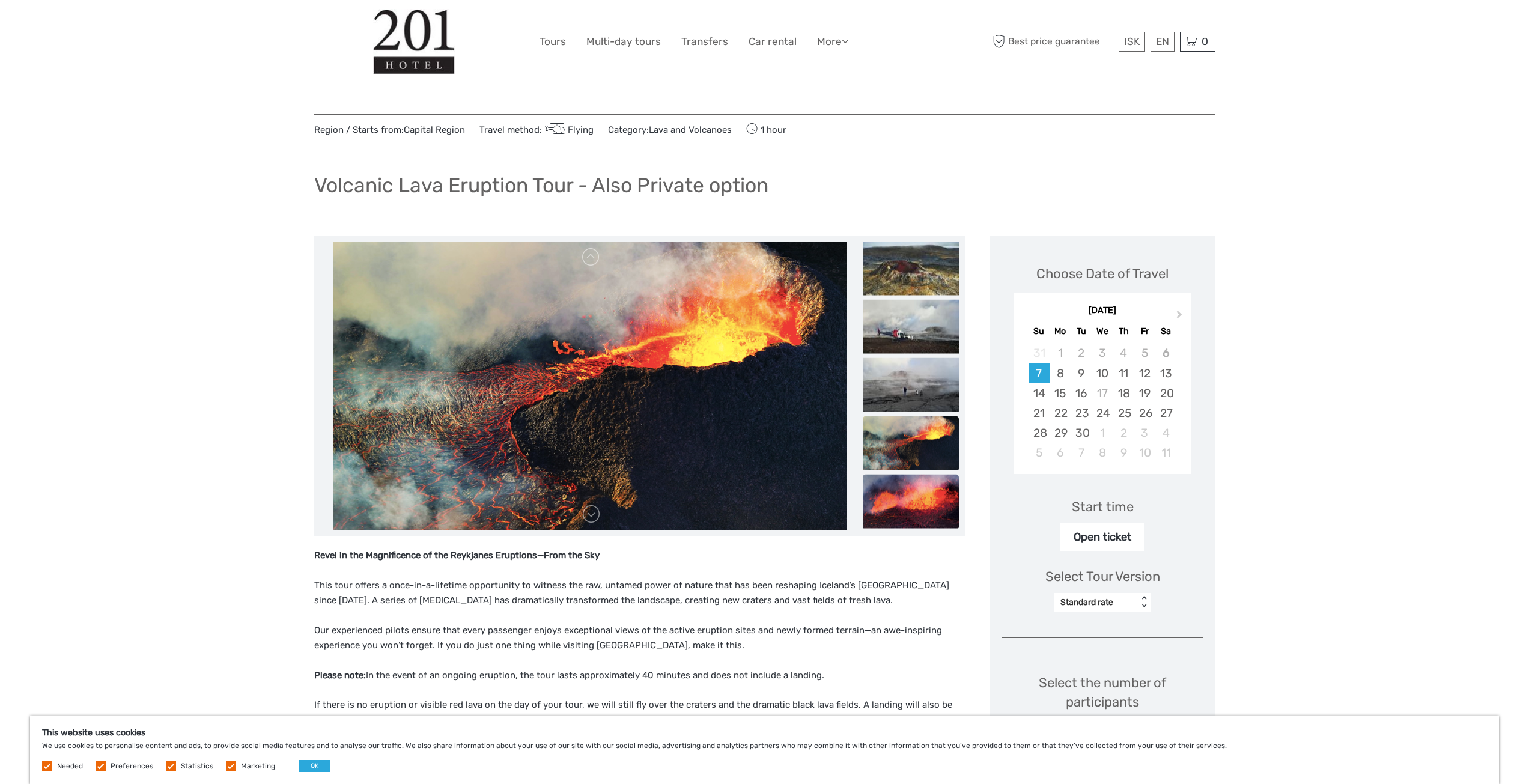
click at [908, 519] on img at bounding box center [910, 501] width 97 height 54
